Goal: Find contact information: Obtain details needed to contact an individual or organization

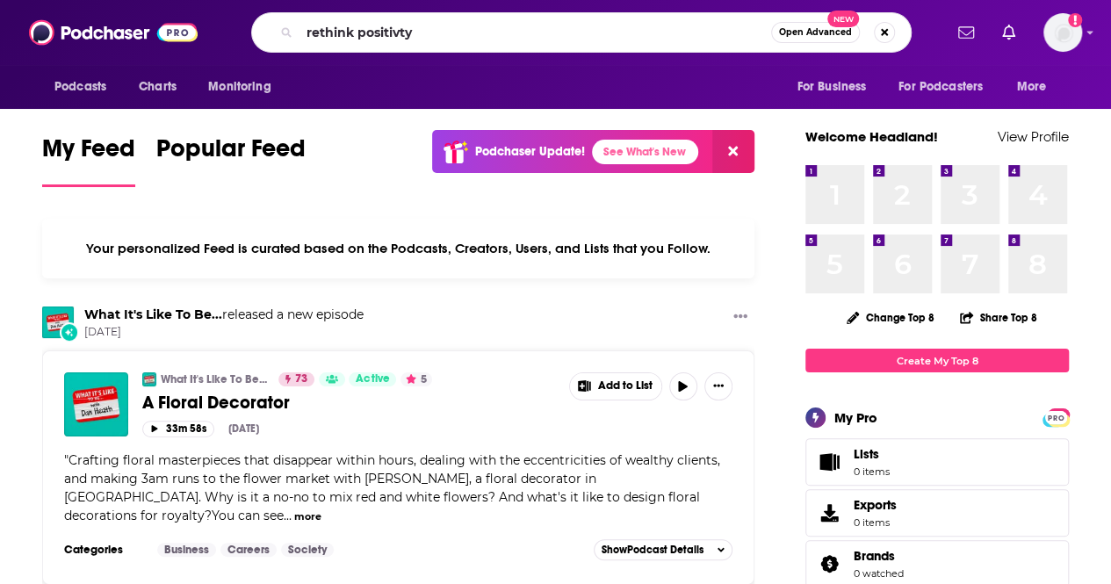
click at [475, 42] on input "rethink positivty" at bounding box center [534, 32] width 471 height 28
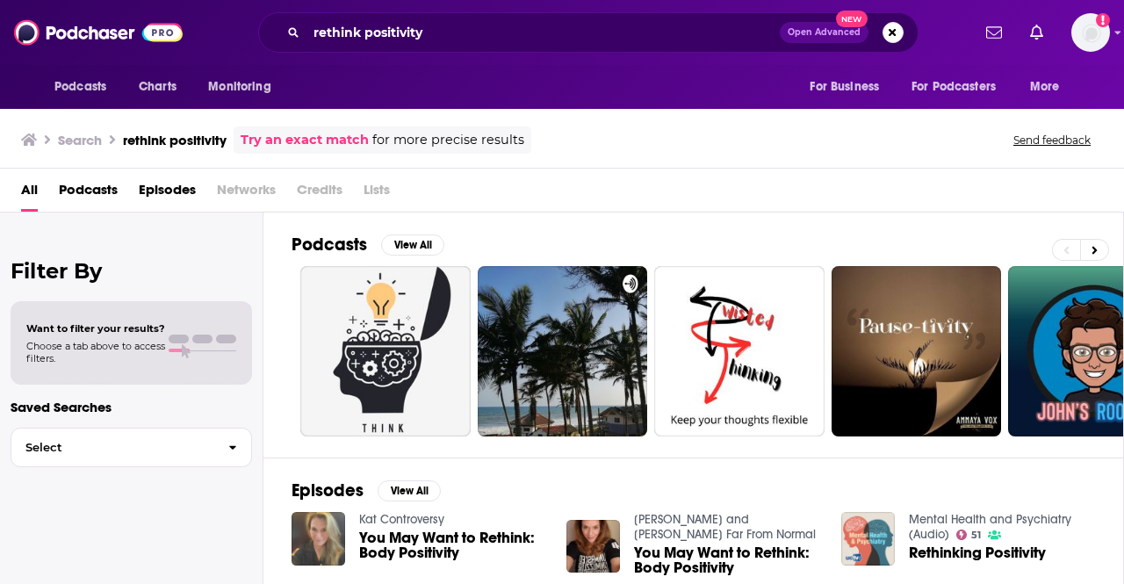
click at [435, 47] on div "rethink positivity Open Advanced New" at bounding box center [588, 32] width 660 height 40
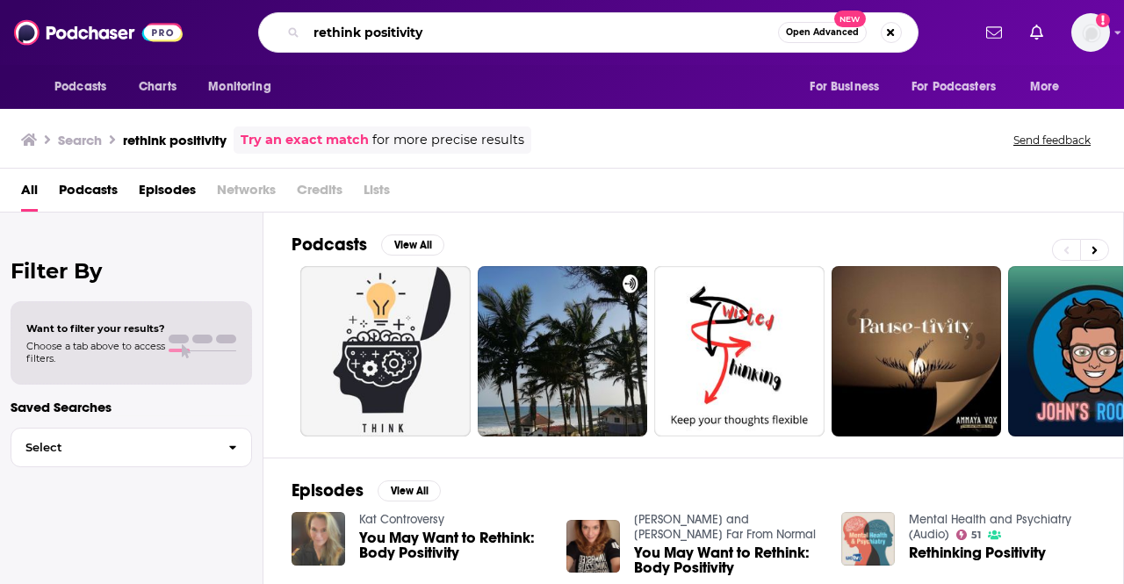
drag, startPoint x: 446, startPoint y: 34, endPoint x: 320, endPoint y: 33, distance: 126.4
click at [320, 33] on input "rethink positivity" at bounding box center [541, 32] width 471 height 28
paste input "eThink Productivity Podcast"
type input "reThink Productivity Podcast"
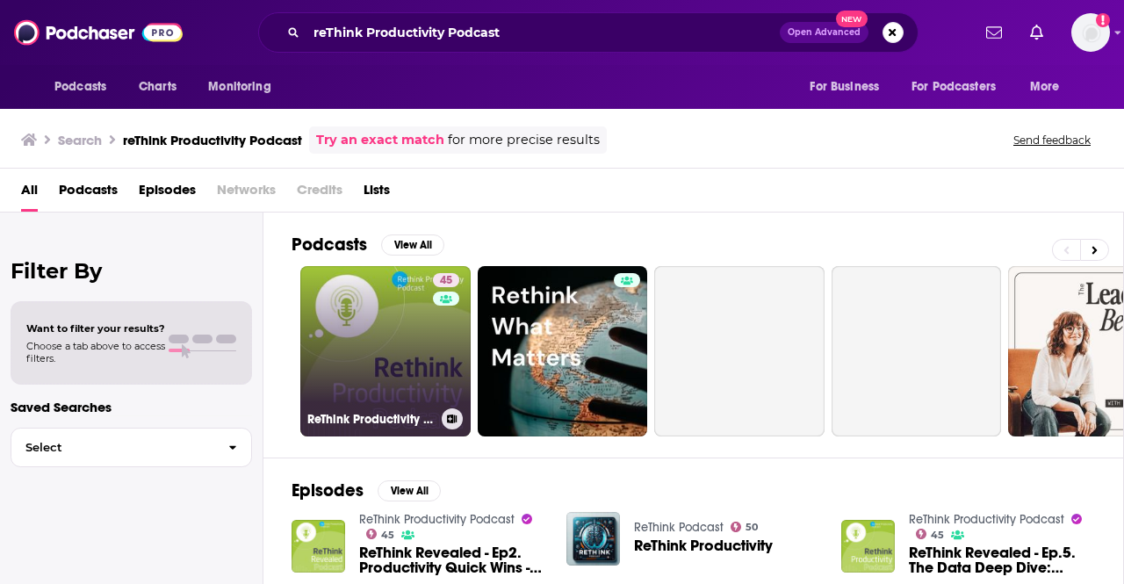
click at [334, 357] on link "45 ReThink Productivity Podcast" at bounding box center [385, 351] width 170 height 170
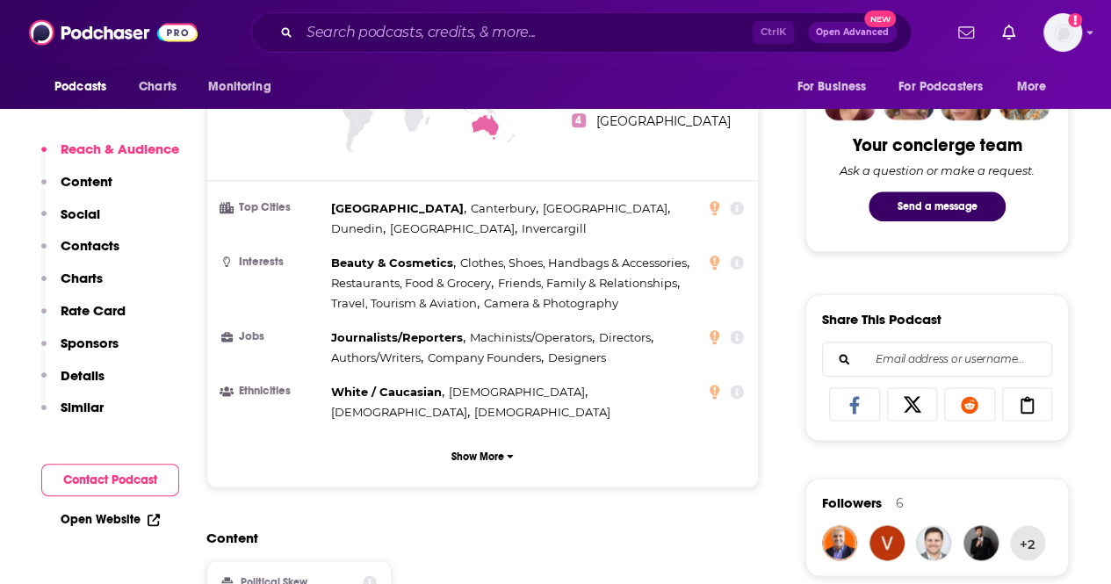
scroll to position [871, 0]
click at [360, 33] on input "Search podcasts, credits, & more..." at bounding box center [525, 32] width 453 height 28
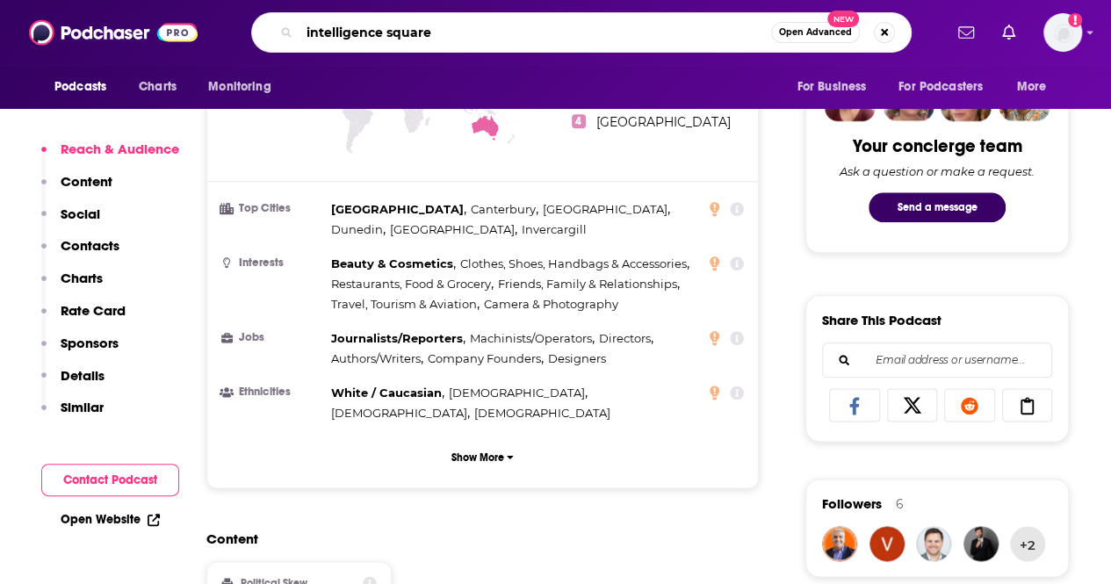
type input "intelligence squared"
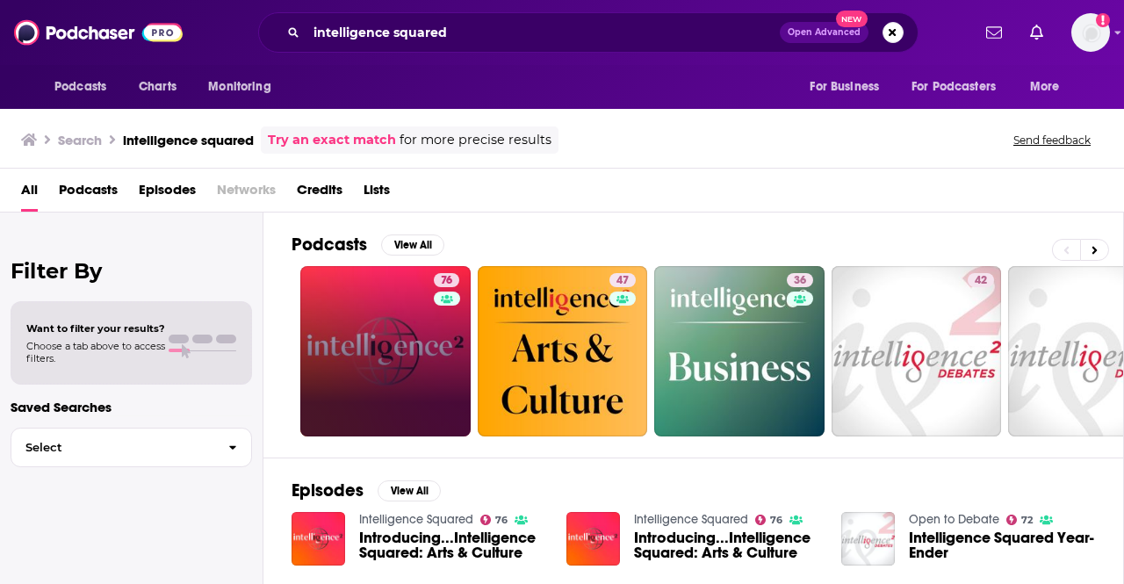
click at [407, 304] on link "76" at bounding box center [385, 351] width 170 height 170
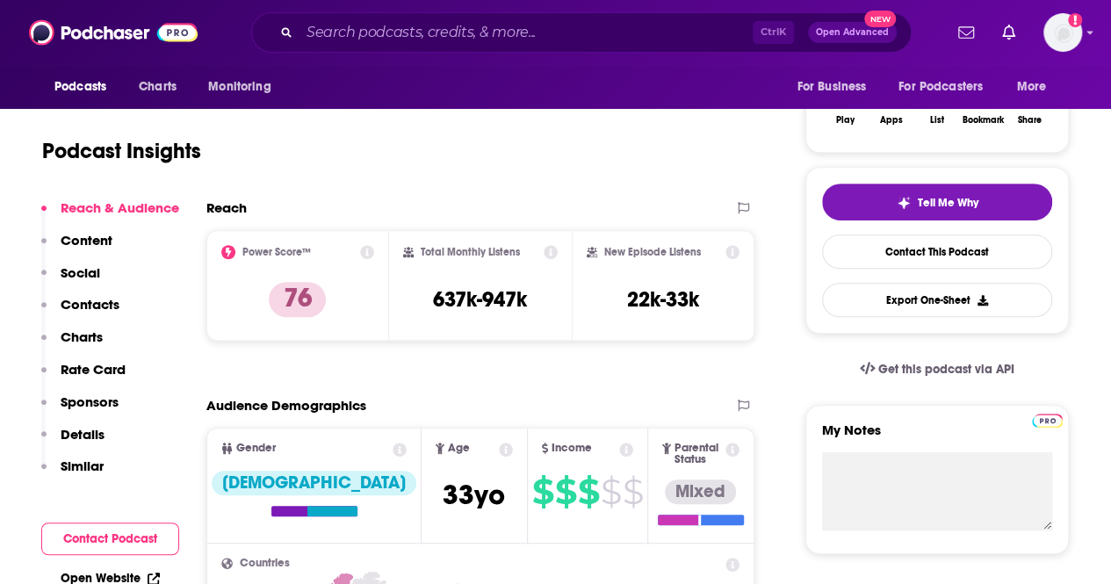
scroll to position [288, 0]
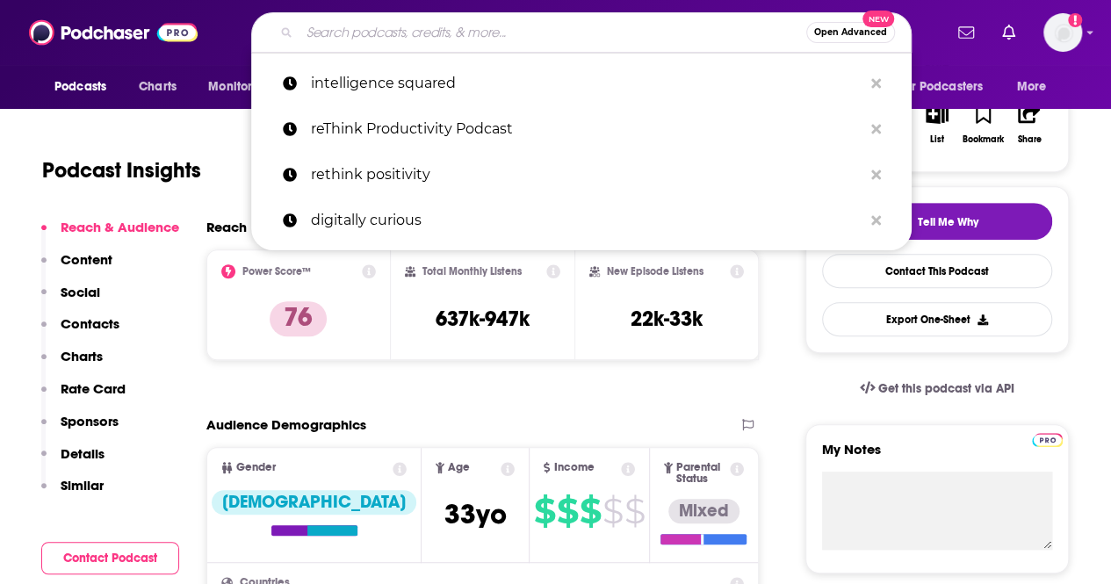
click at [417, 41] on input "Search podcasts, credits, & more..." at bounding box center [552, 32] width 507 height 28
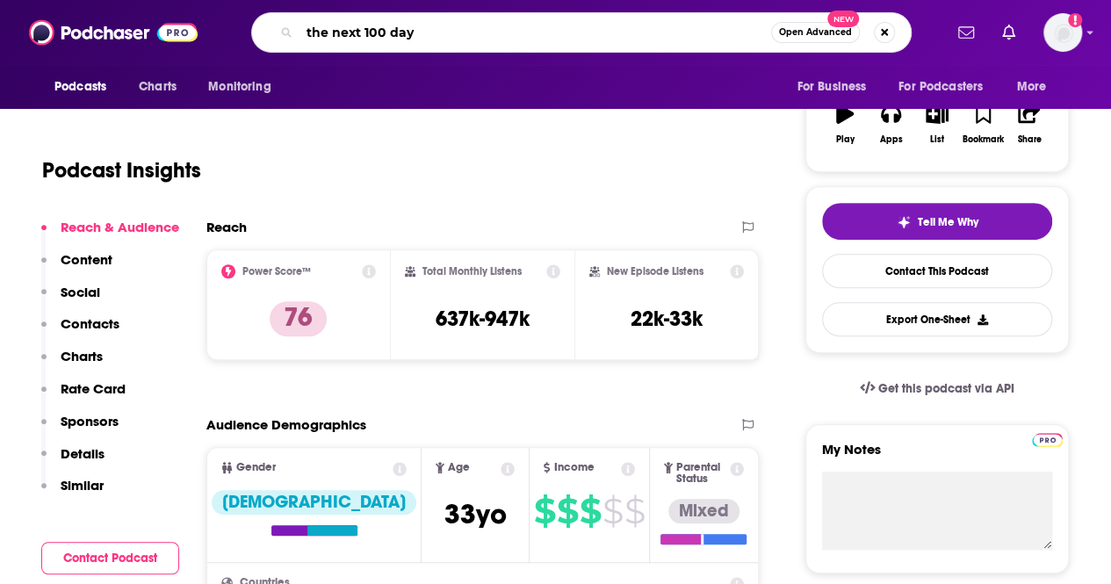
type input "the next 100 days"
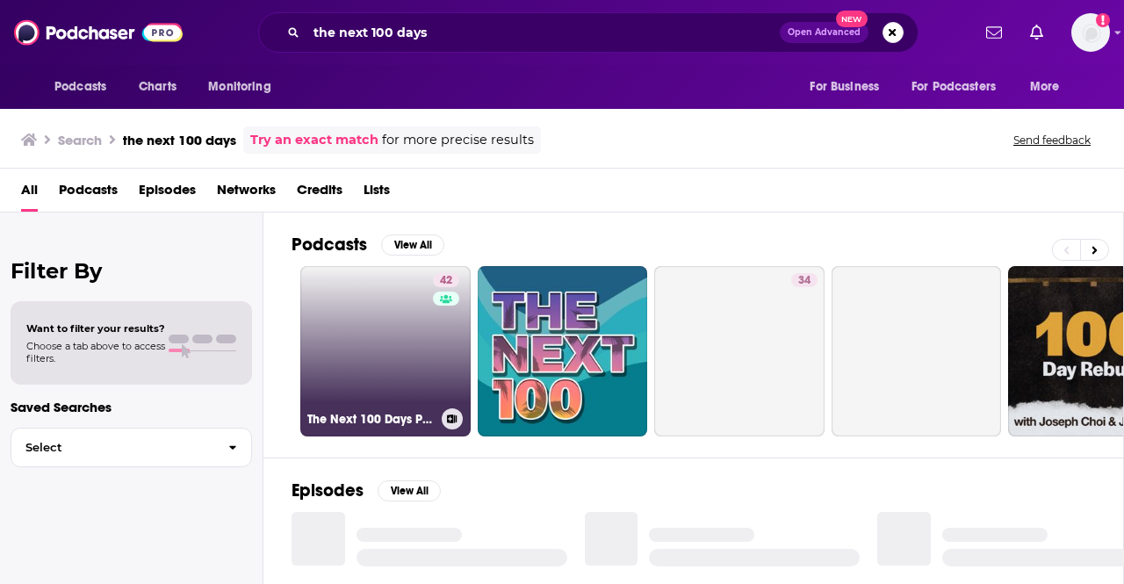
click at [374, 327] on link "42 The Next 100 Days Podcast" at bounding box center [385, 351] width 170 height 170
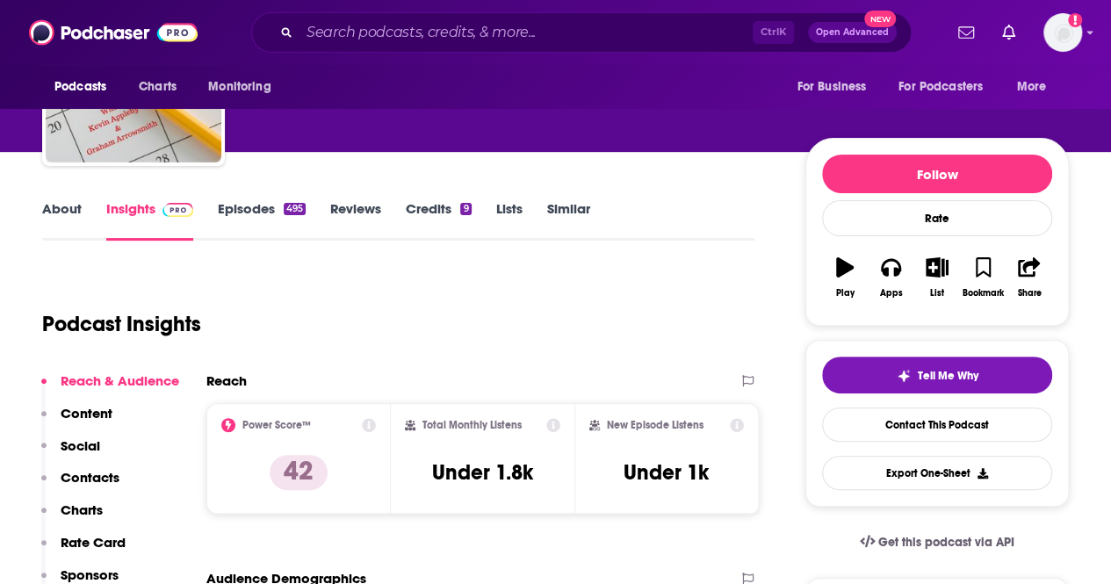
scroll to position [147, 0]
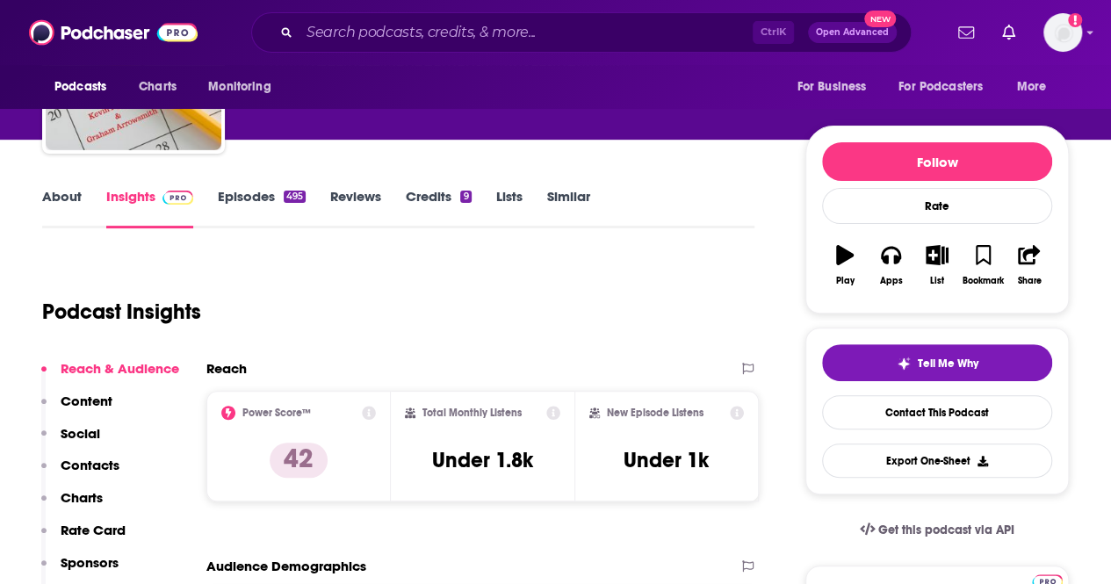
click at [78, 462] on p "Contacts" at bounding box center [90, 465] width 59 height 17
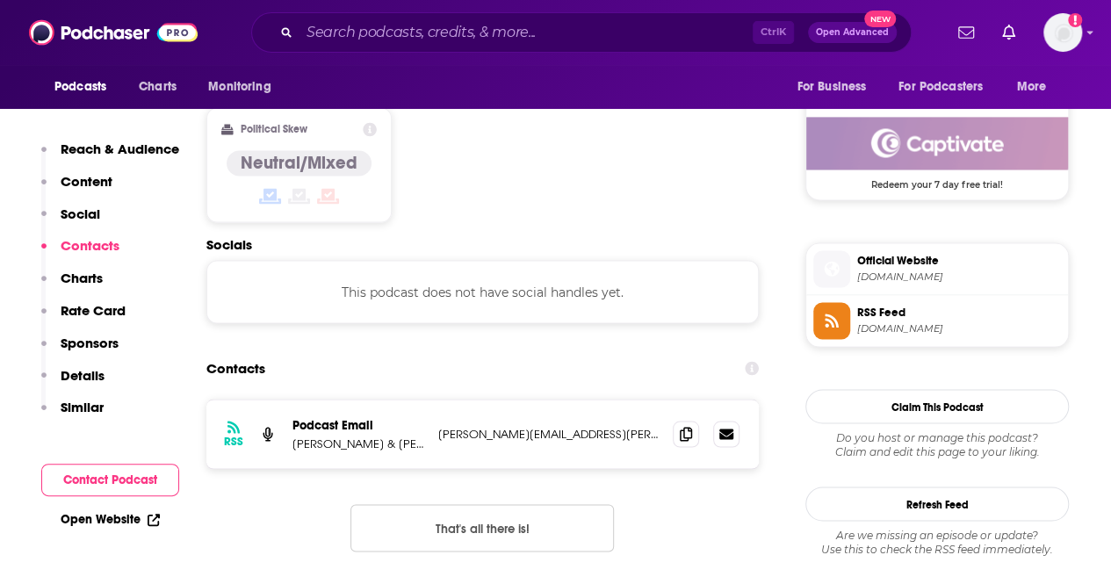
scroll to position [1413, 0]
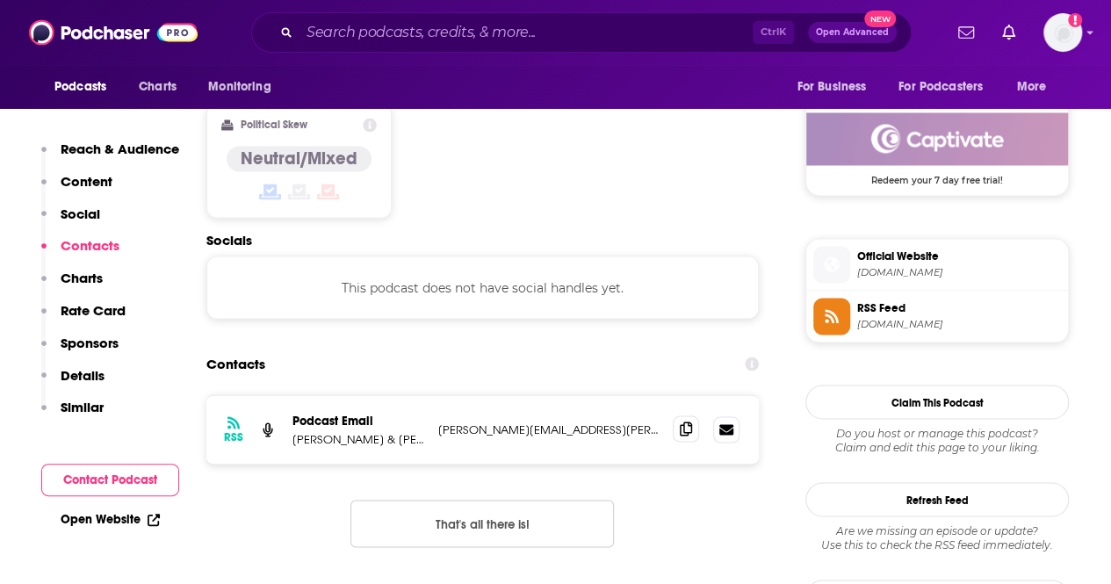
click at [681, 421] on icon at bounding box center [686, 428] width 12 height 14
click at [601, 30] on input "Search podcasts, credits, & more..." at bounding box center [525, 32] width 453 height 28
paste input "Riding Unicorns"
type input "Riding Unicorns"
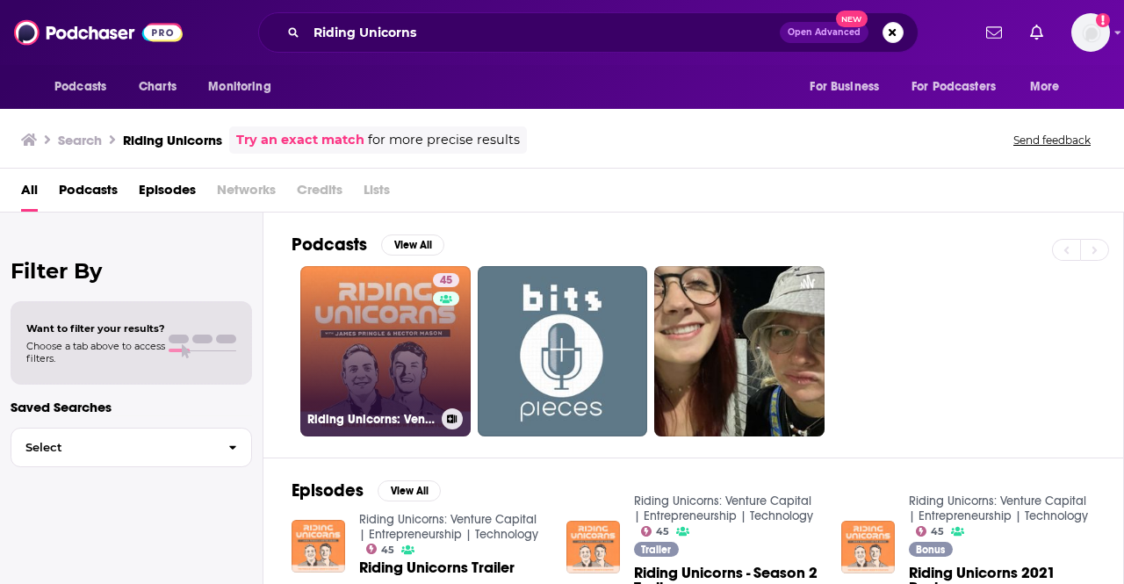
click at [386, 326] on link "45 Riding Unicorns: Venture Capital | Entrepreneurship | Technology" at bounding box center [385, 351] width 170 height 170
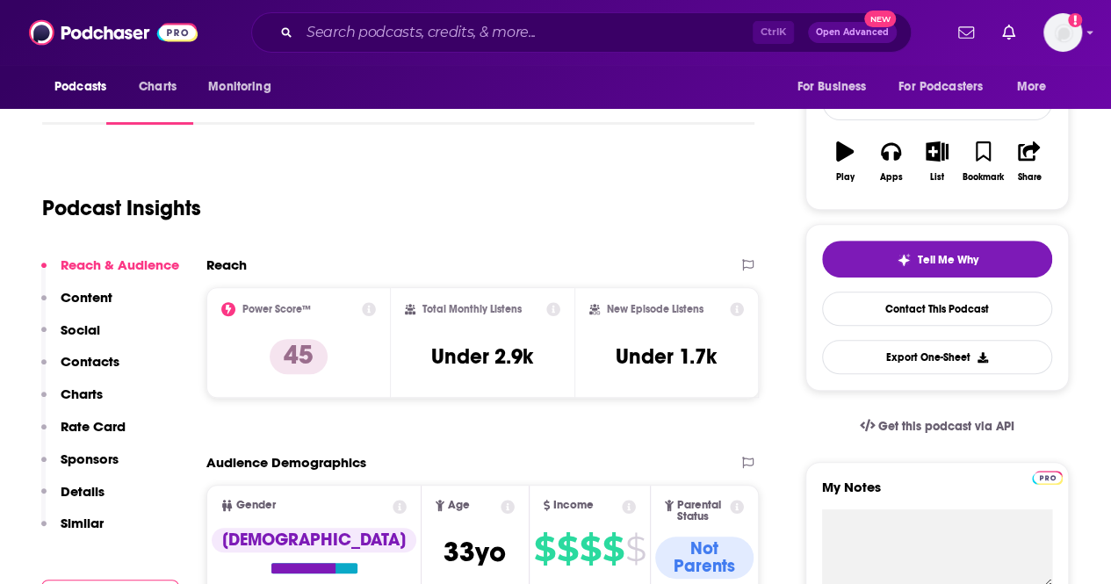
scroll to position [252, 0]
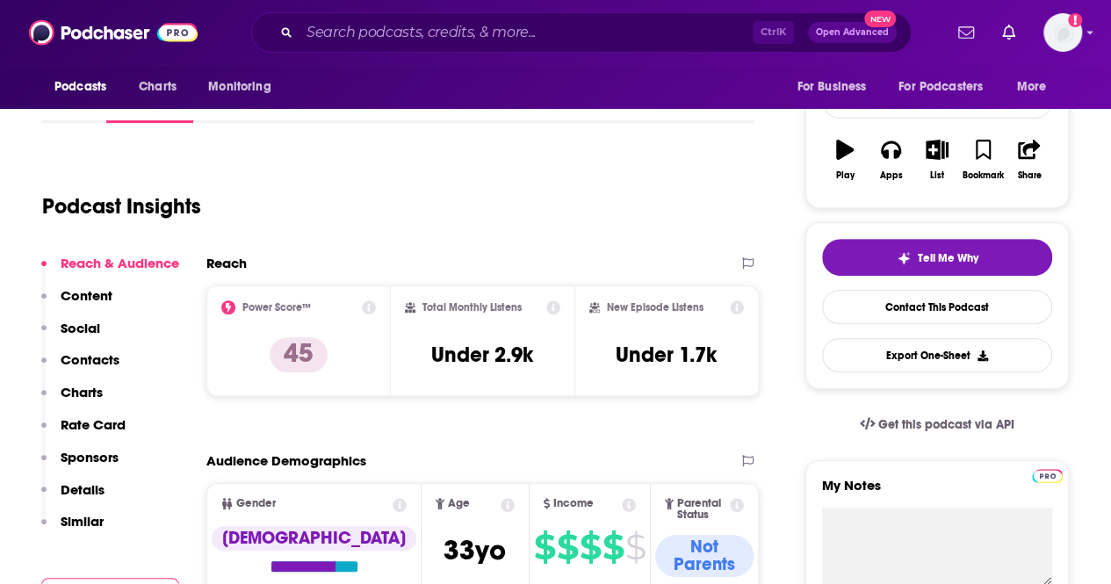
click at [74, 355] on p "Contacts" at bounding box center [90, 359] width 59 height 17
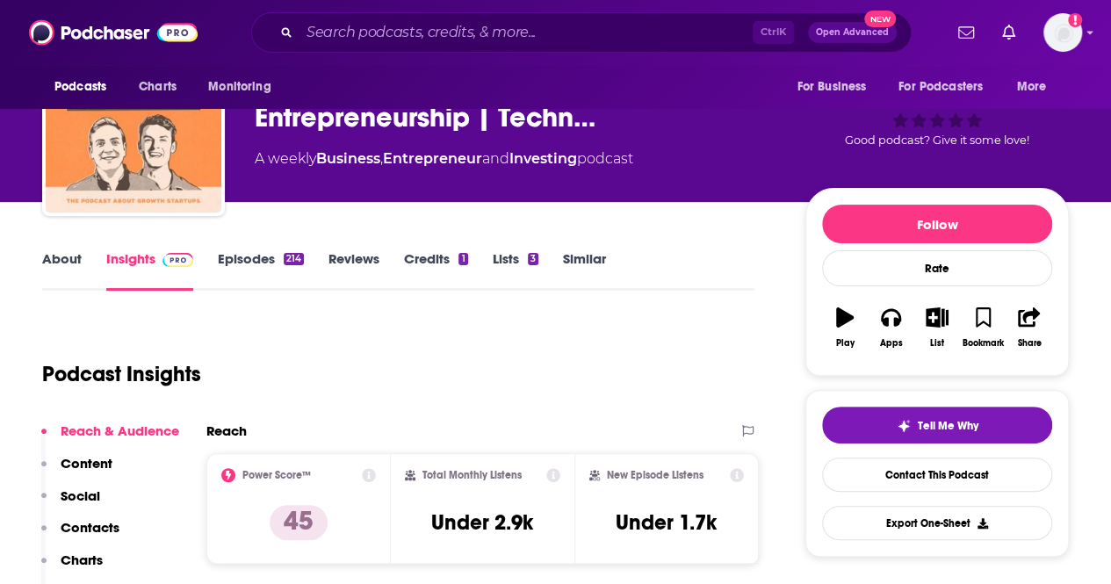
scroll to position [88, 0]
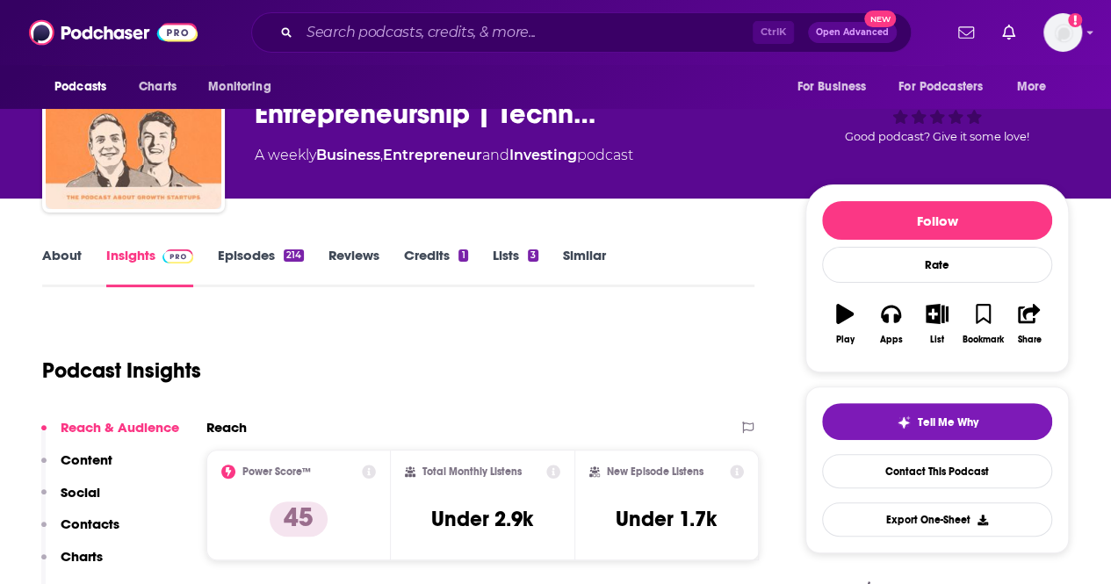
click at [79, 529] on p "Contacts" at bounding box center [90, 523] width 59 height 17
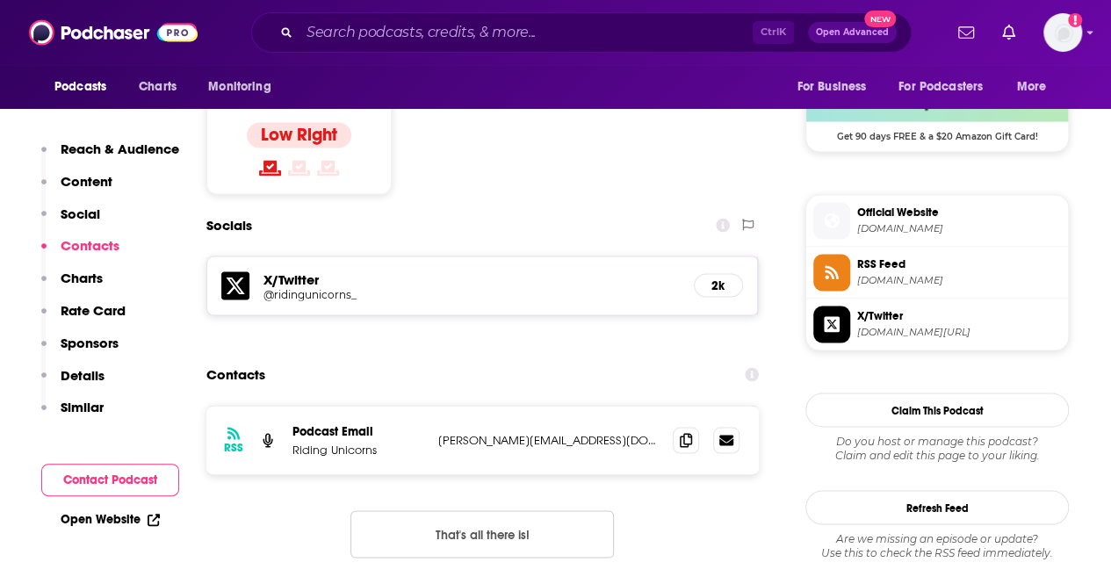
scroll to position [1466, 0]
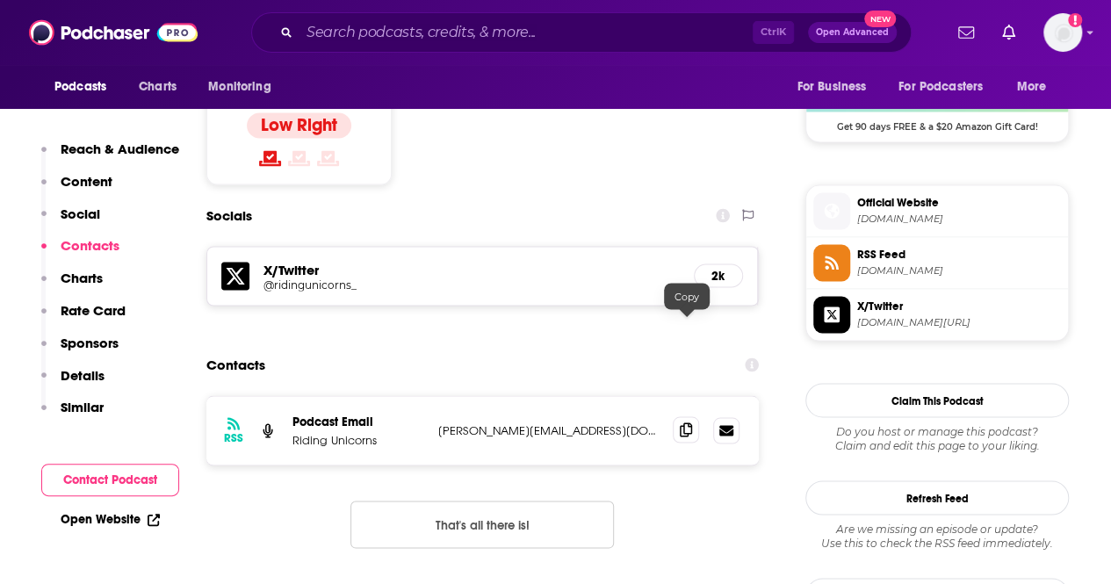
click at [690, 422] on icon at bounding box center [686, 429] width 12 height 14
